Goal: Task Accomplishment & Management: Manage account settings

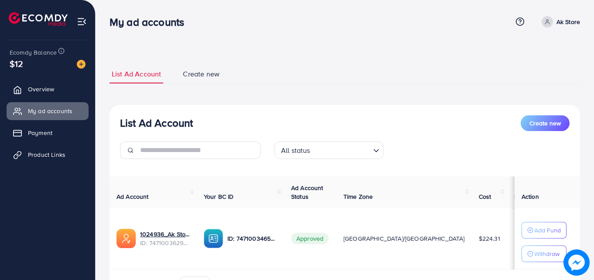
click at [420, 48] on div "List Ad Account Create new List Ad Account Create new All status Loading... Ad …" at bounding box center [345, 166] width 499 height 332
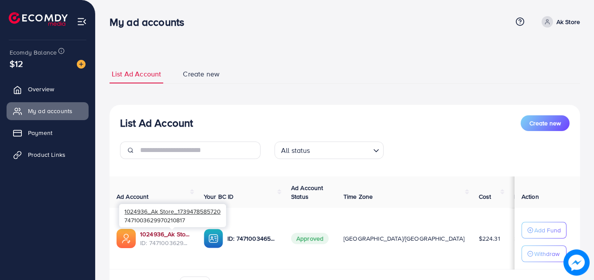
click at [169, 232] on link "1024936_Ak Store_1739478585720" at bounding box center [165, 234] width 50 height 9
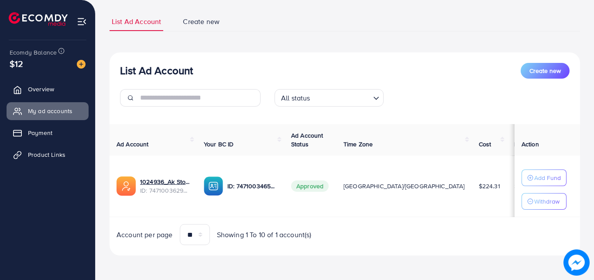
scroll to position [52, 0]
